Goal: Information Seeking & Learning: Find specific fact

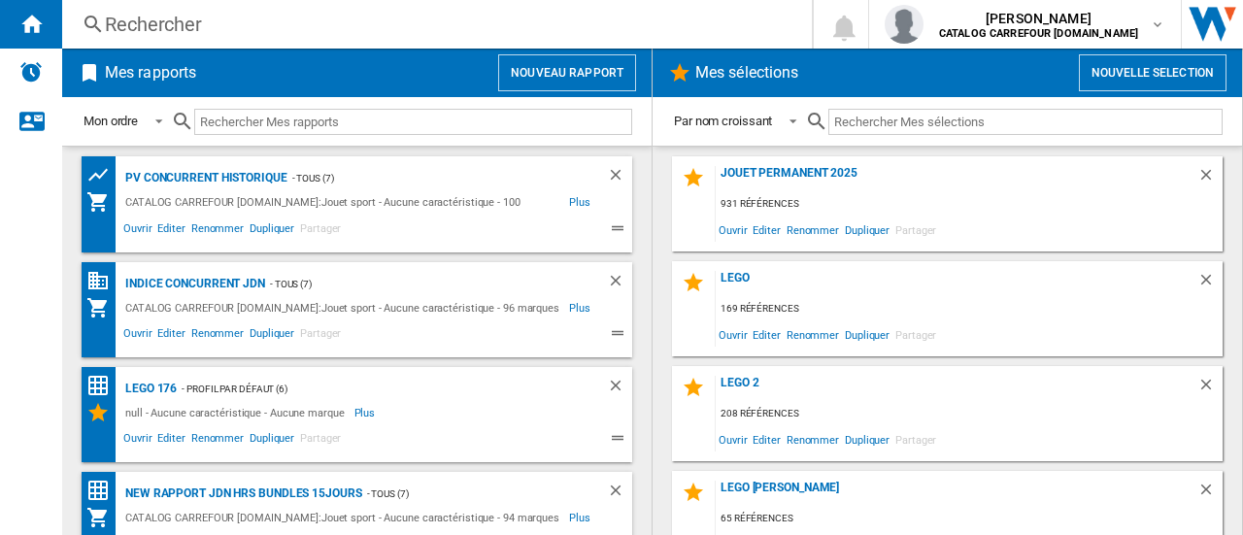
click at [219, 26] on div "Rechercher" at bounding box center [433, 24] width 656 height 27
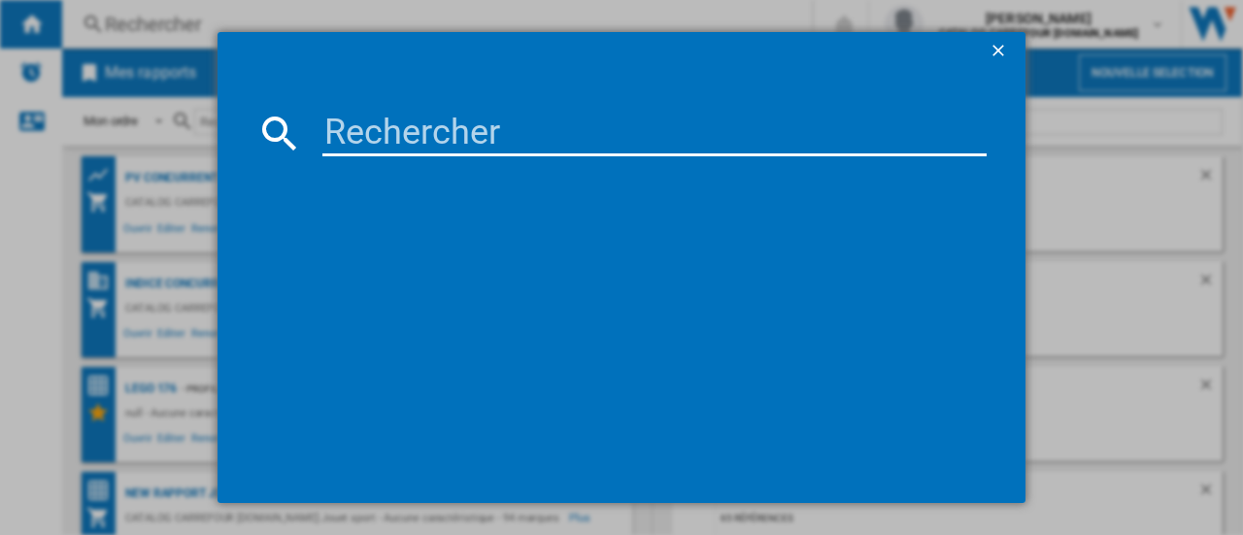
click at [346, 134] on input at bounding box center [654, 133] width 664 height 47
paste input "5010996299932"
type input "5010996299932"
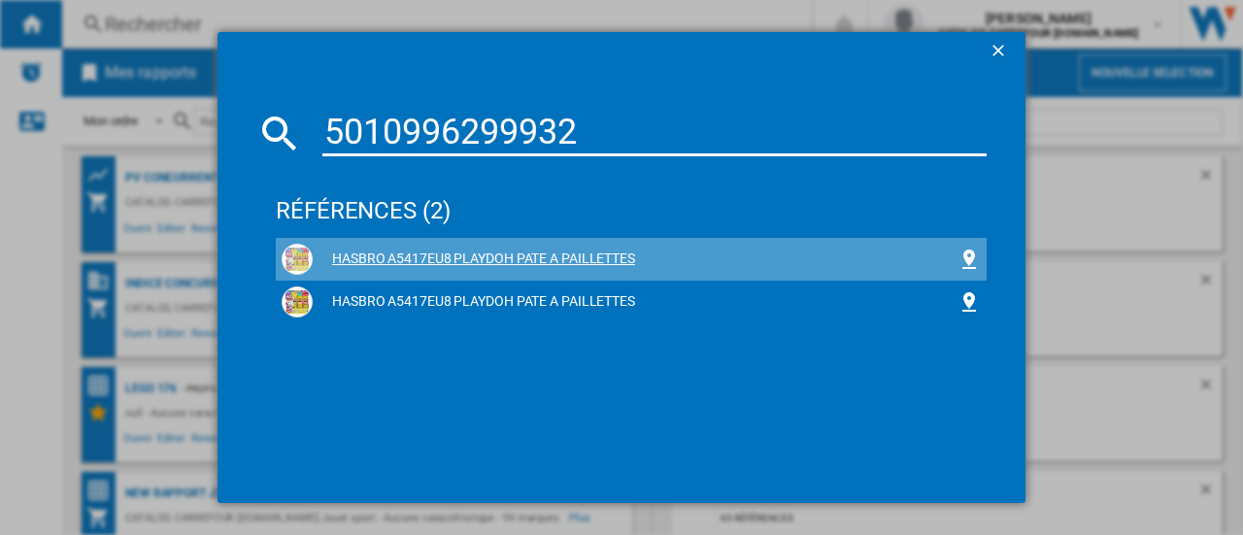
click at [443, 255] on div "HASBRO A5417EU8 PLAYDOH PATE A PAILLETTES" at bounding box center [635, 259] width 645 height 19
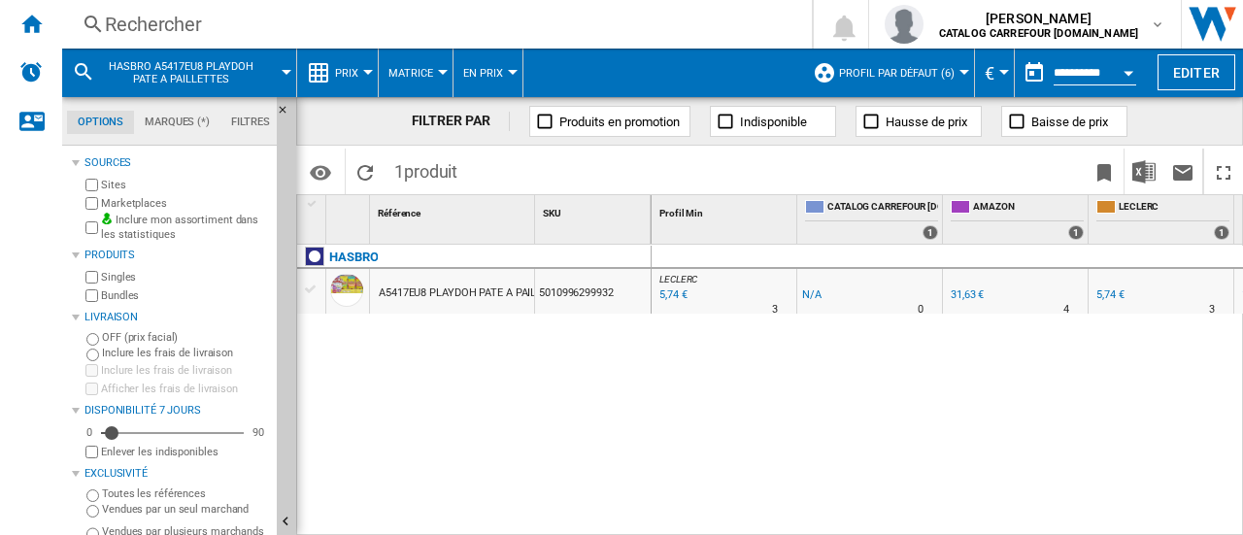
scroll to position [0, 136]
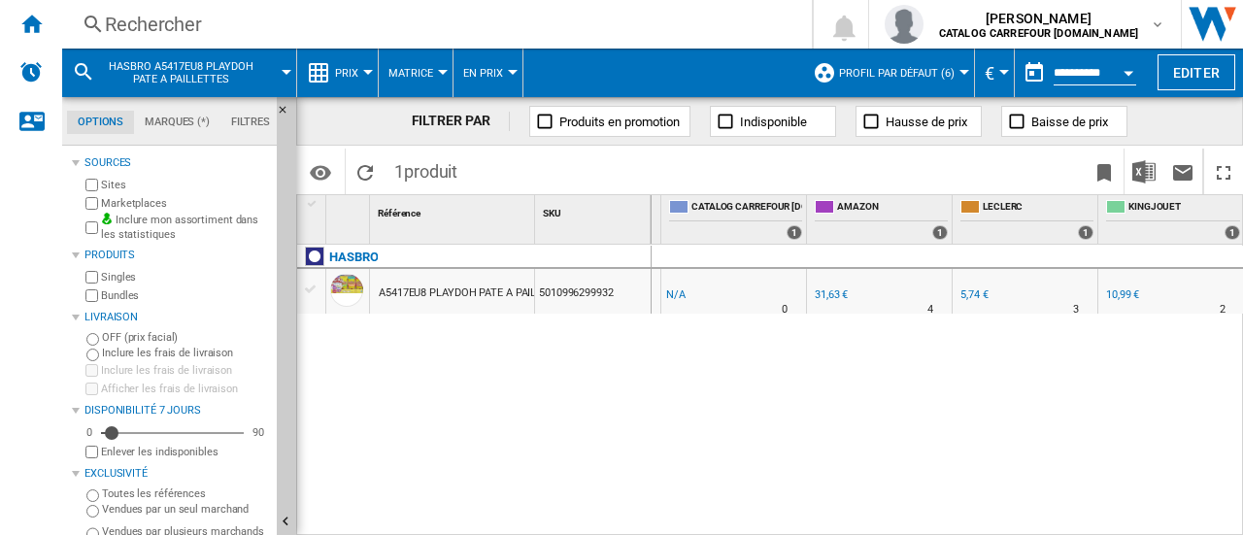
click at [823, 292] on div "31,63 €" at bounding box center [831, 294] width 33 height 13
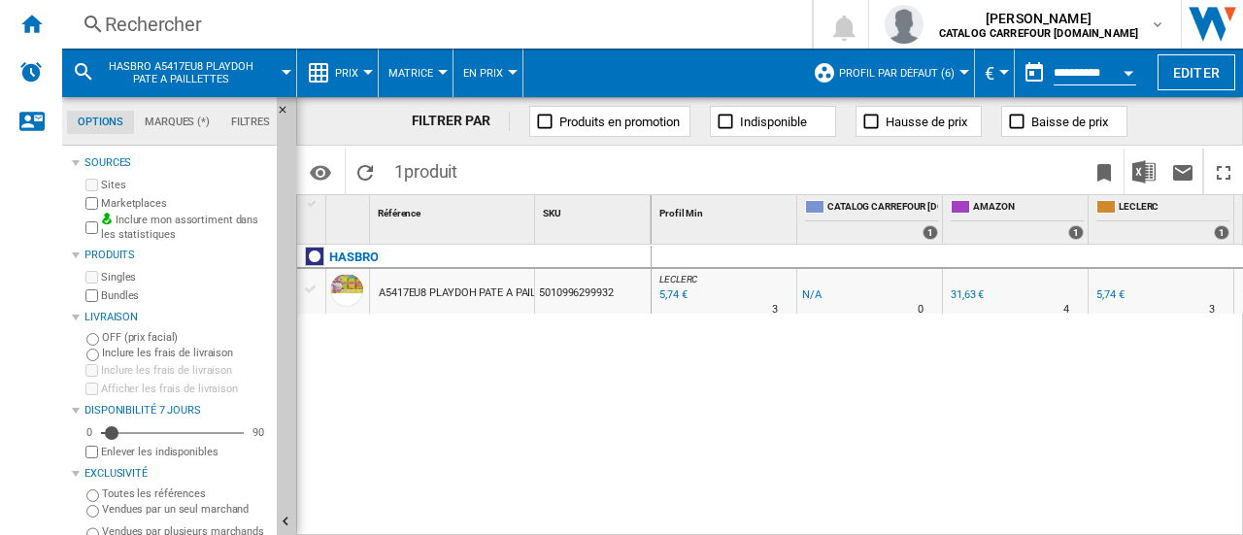
click at [1119, 292] on div "5,74 €" at bounding box center [1109, 294] width 27 height 13
click at [971, 291] on div "31,63 €" at bounding box center [967, 294] width 33 height 13
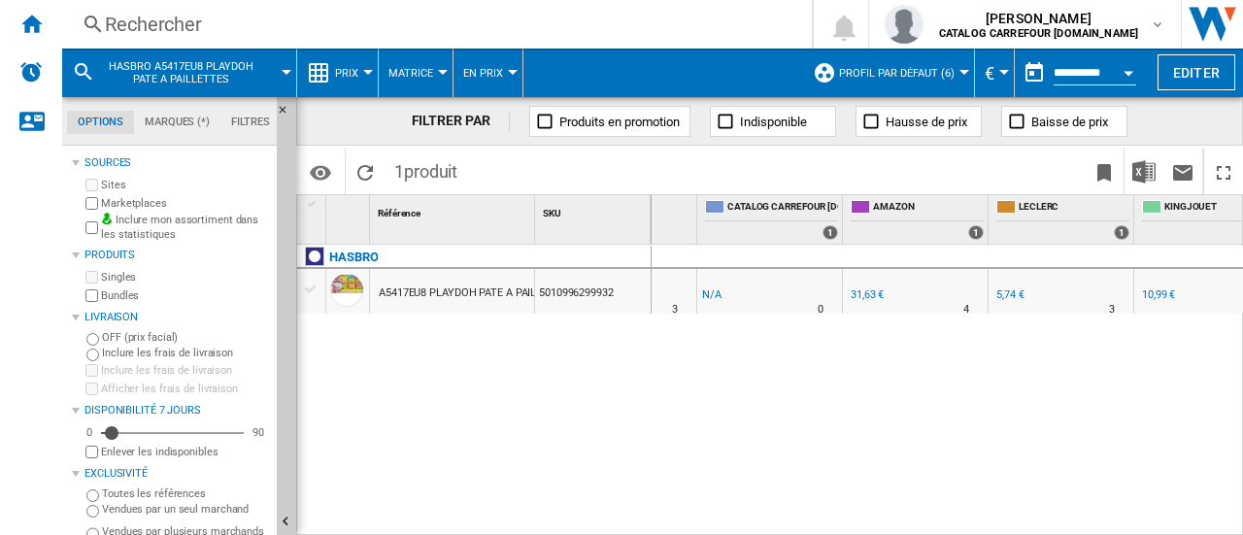
scroll to position [0, 136]
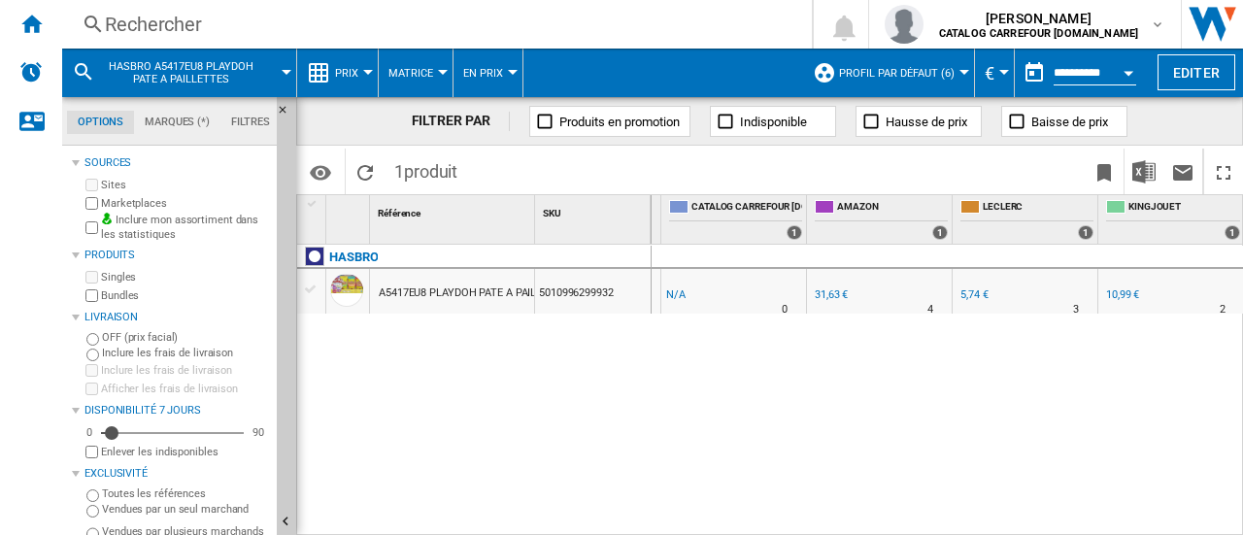
click at [1138, 291] on div "10,99 €" at bounding box center [1122, 294] width 33 height 13
click at [833, 291] on div "31,63 €" at bounding box center [831, 294] width 33 height 13
